Goal: Task Accomplishment & Management: Manage account settings

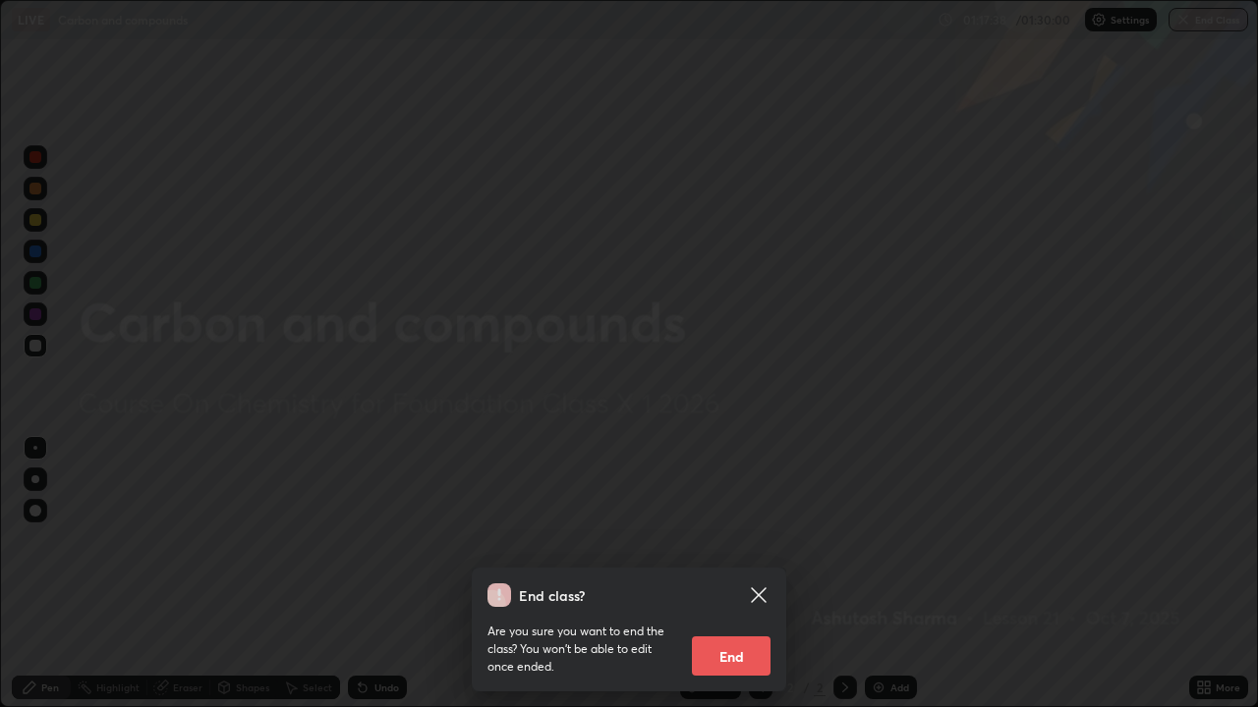
scroll to position [707, 1258]
click at [713, 660] on button "End" at bounding box center [731, 656] width 79 height 39
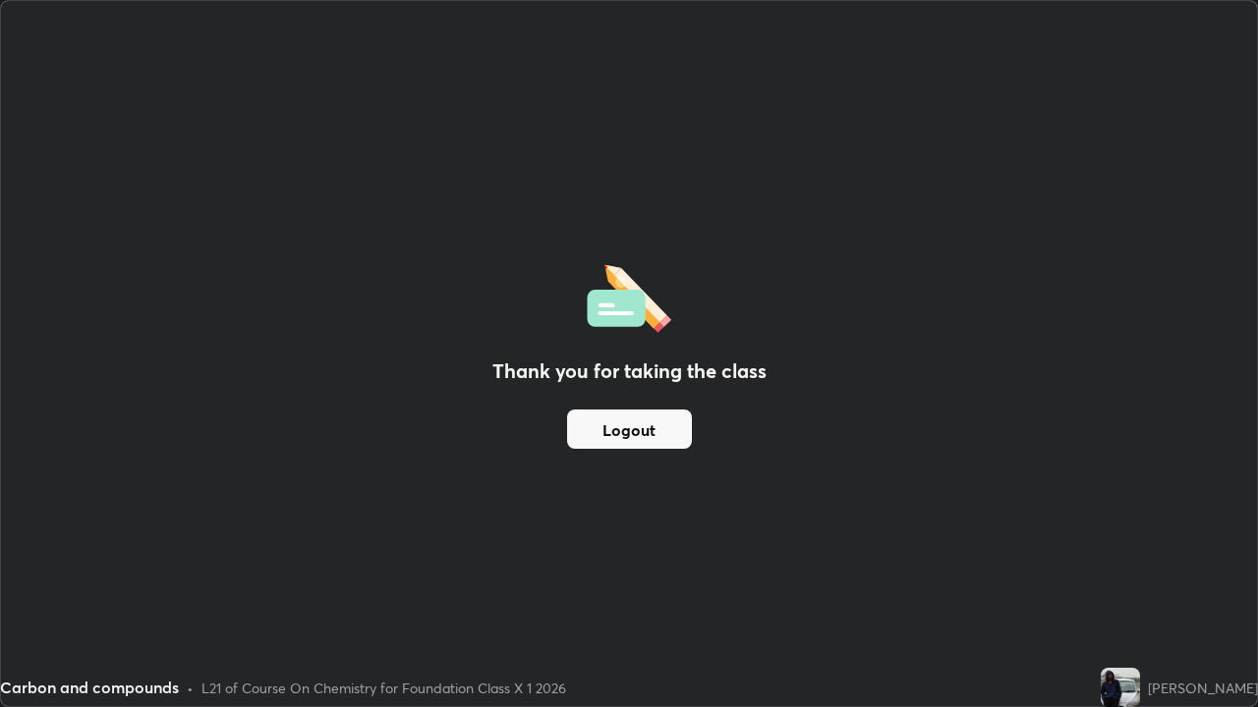
click at [637, 435] on button "Logout" at bounding box center [629, 429] width 125 height 39
click at [612, 422] on button "Logout" at bounding box center [629, 429] width 125 height 39
click at [628, 435] on button "Logout" at bounding box center [629, 429] width 125 height 39
click at [631, 438] on button "Logout" at bounding box center [629, 429] width 125 height 39
click at [632, 435] on button "Logout" at bounding box center [629, 429] width 125 height 39
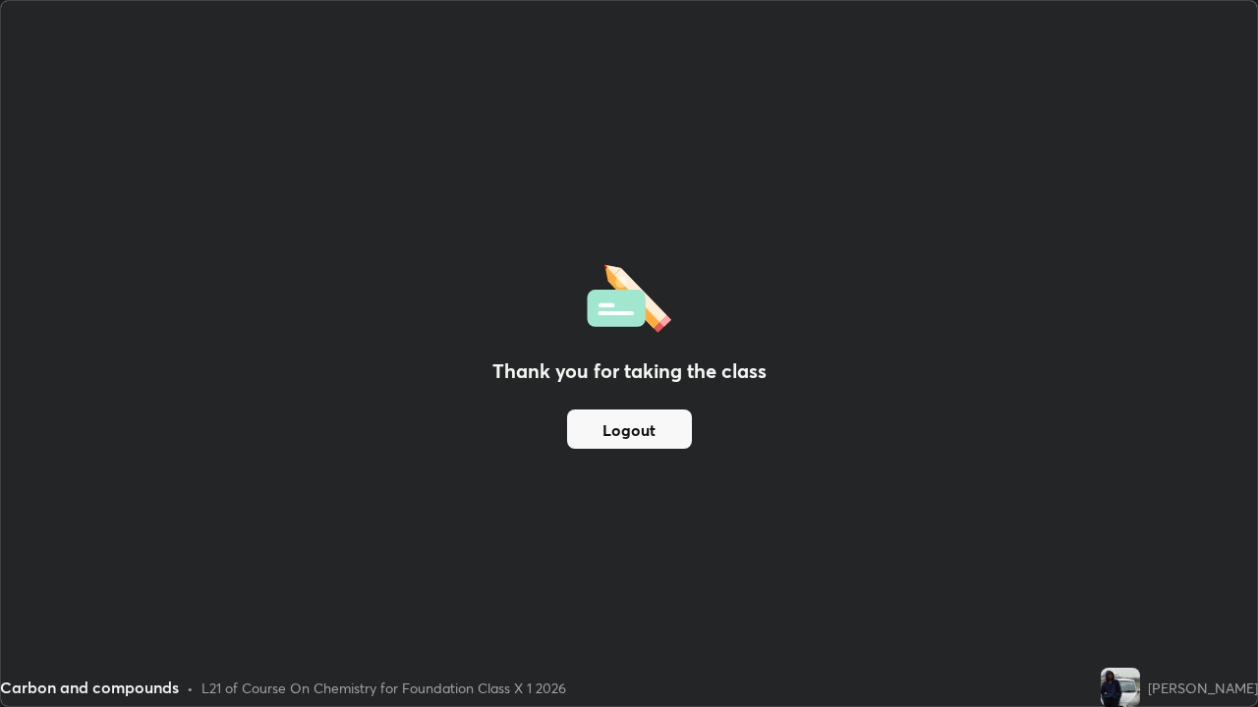
click at [629, 432] on button "Logout" at bounding box center [629, 429] width 125 height 39
click at [626, 434] on button "Logout" at bounding box center [629, 429] width 125 height 39
click at [634, 433] on button "Logout" at bounding box center [629, 429] width 125 height 39
click at [581, 423] on button "Logout" at bounding box center [629, 429] width 125 height 39
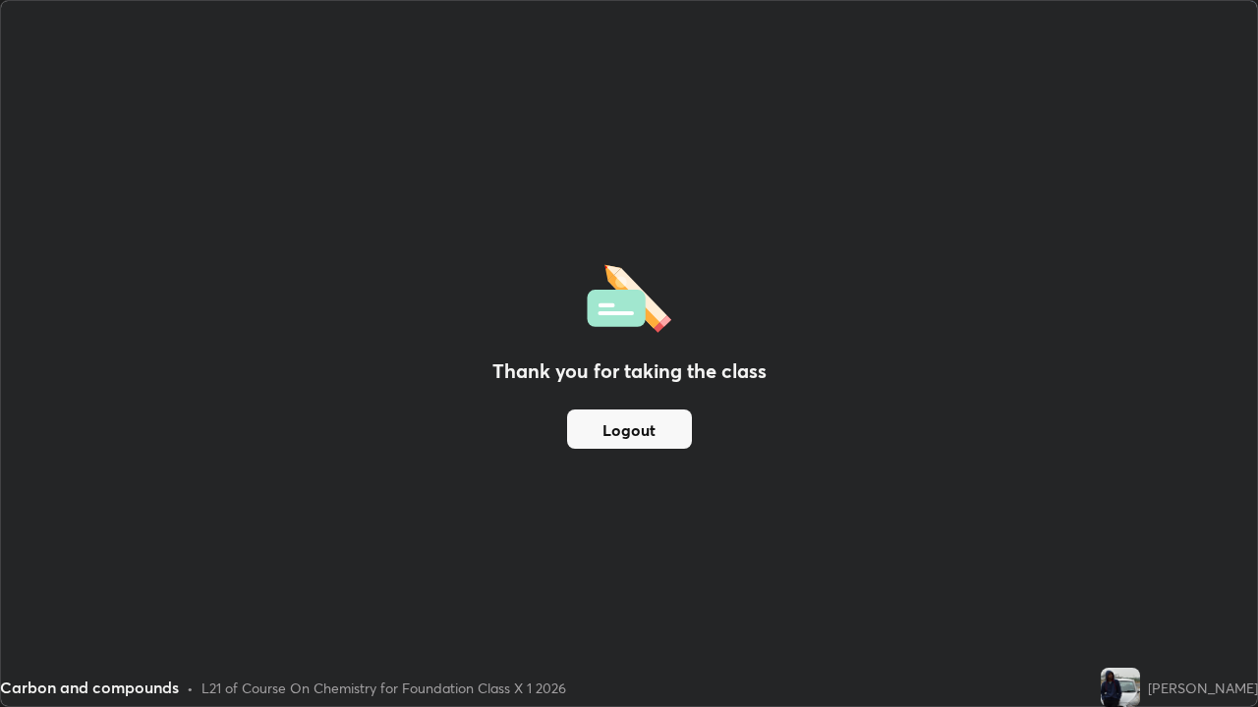
click at [592, 427] on button "Logout" at bounding box center [629, 429] width 125 height 39
click at [628, 431] on button "Logout" at bounding box center [629, 429] width 125 height 39
